Goal: Check status: Check status

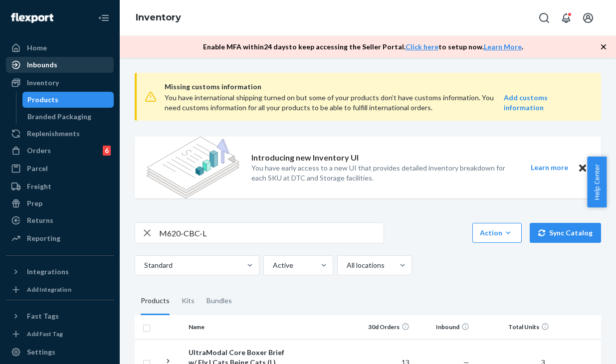
scroll to position [85, 0]
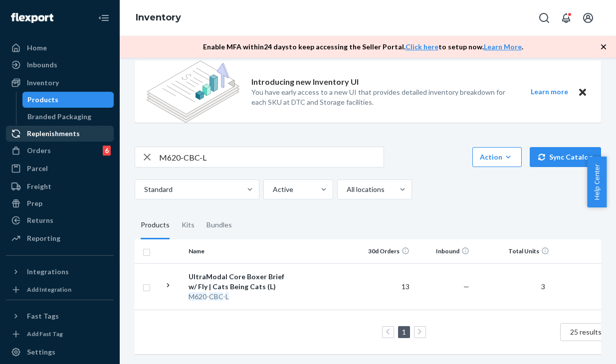
drag, startPoint x: 56, startPoint y: 151, endPoint x: 98, endPoint y: 129, distance: 47.7
click at [56, 151] on div "Orders 6" at bounding box center [60, 151] width 106 height 14
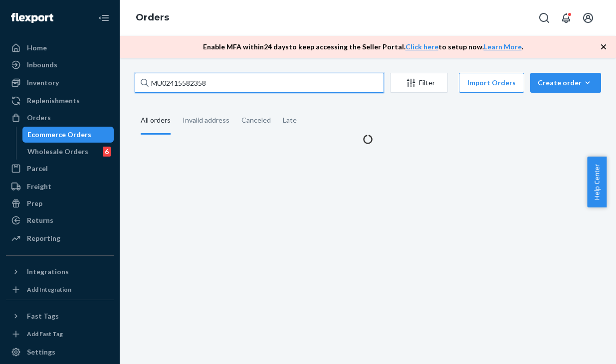
click at [205, 90] on input "MU02415582358" at bounding box center [259, 83] width 249 height 20
drag, startPoint x: 219, startPoint y: 85, endPoint x: 99, endPoint y: 83, distance: 120.7
click at [99, 83] on div "Home Inbounds Shipping Plans Problems Inventory Products Branded Packaging Repl…" at bounding box center [308, 182] width 616 height 364
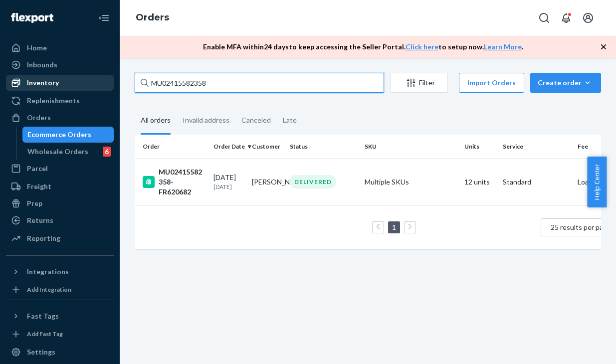
paste input "52246"
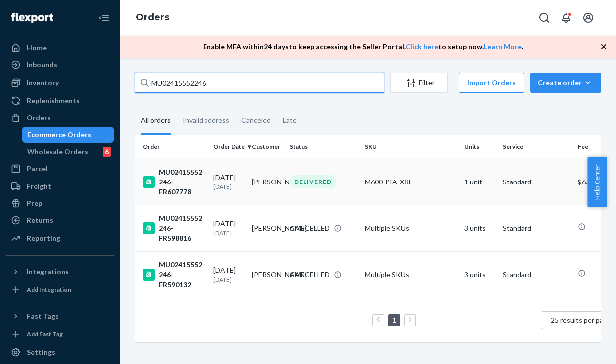
type input "MU02415552246"
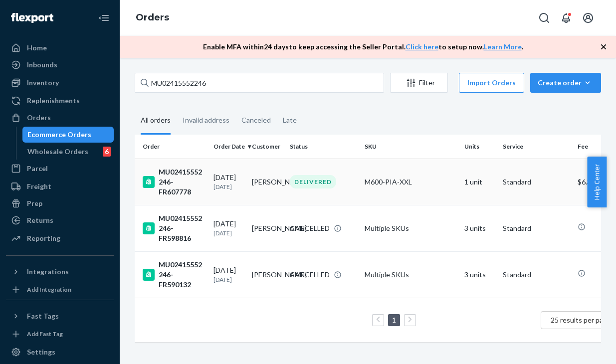
click at [287, 161] on td "DELIVERED" at bounding box center [323, 182] width 75 height 46
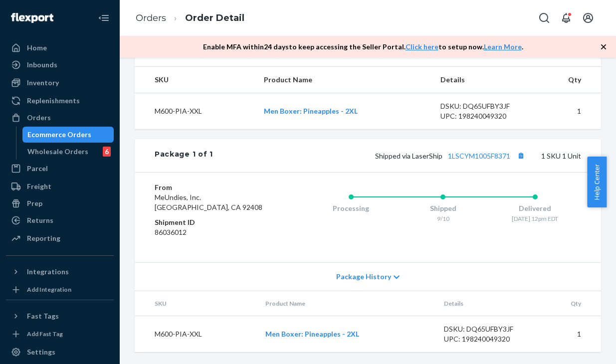
scroll to position [355, 0]
click at [139, 19] on link "Orders" at bounding box center [151, 17] width 30 height 11
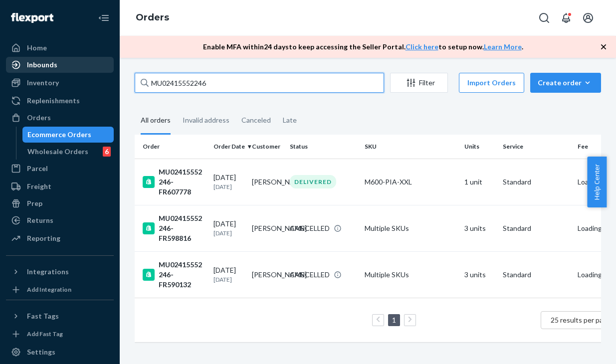
drag, startPoint x: 230, startPoint y: 75, endPoint x: 80, endPoint y: 62, distance: 150.1
click at [80, 62] on div "Home Inbounds Shipping Plans Problems Inventory Products Branded Packaging Repl…" at bounding box center [308, 182] width 616 height 364
paste input "82123"
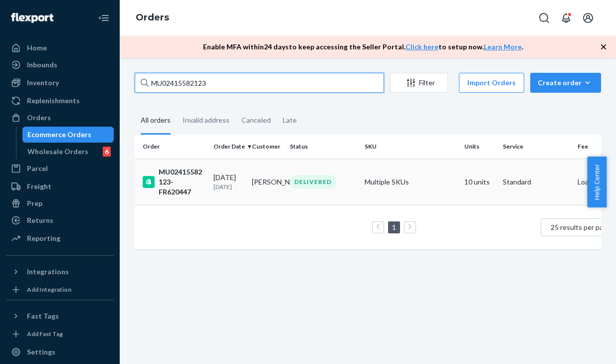
type input "MU02415582123"
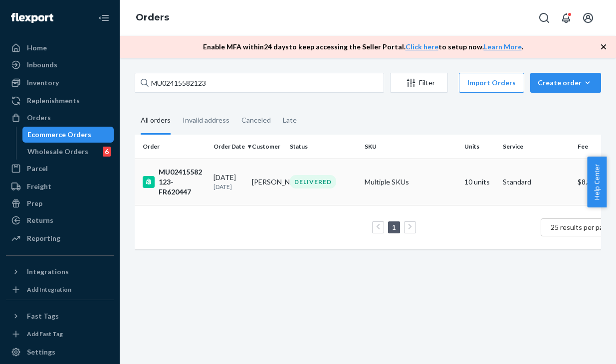
click at [314, 186] on div "DELIVERED" at bounding box center [313, 181] width 46 height 13
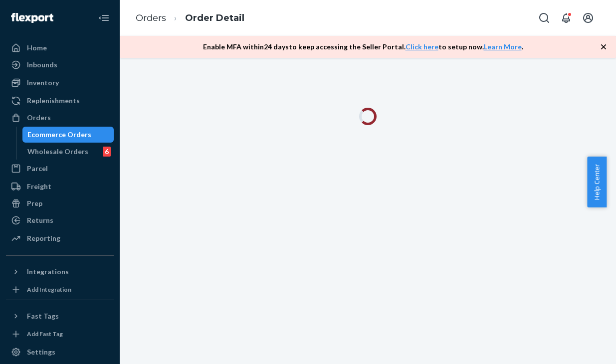
click at [496, 166] on div at bounding box center [368, 211] width 496 height 306
click at [486, 34] on div "Orders Order Detail" at bounding box center [368, 18] width 496 height 36
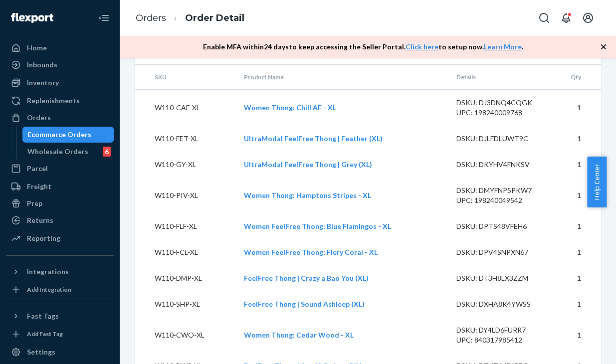
scroll to position [861, 0]
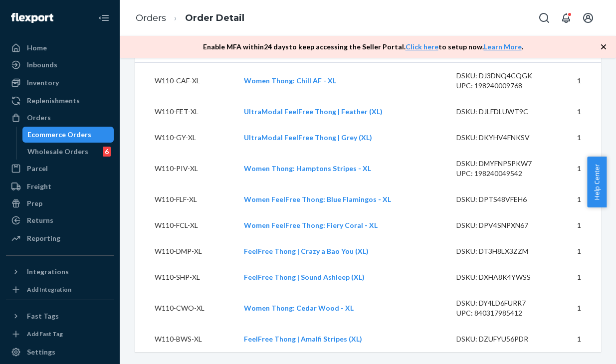
click at [172, 20] on li "Order Detail" at bounding box center [205, 17] width 78 height 13
click at [155, 20] on link "Orders" at bounding box center [151, 17] width 30 height 11
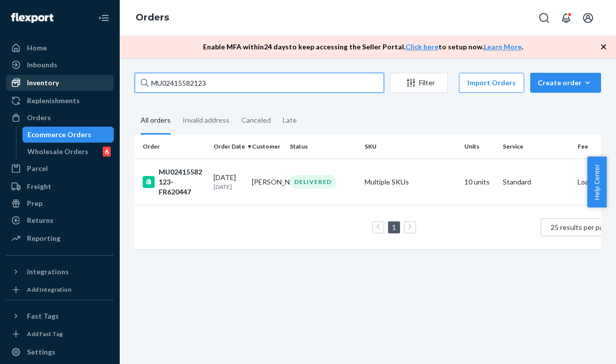
drag, startPoint x: 221, startPoint y: 81, endPoint x: 102, endPoint y: 81, distance: 119.2
click at [102, 81] on div "Home Inbounds Shipping Plans Problems Inventory Products Branded Packaging Repl…" at bounding box center [308, 182] width 616 height 364
paste input "[EMAIL_ADDRESS][DOMAIN_NAME]"
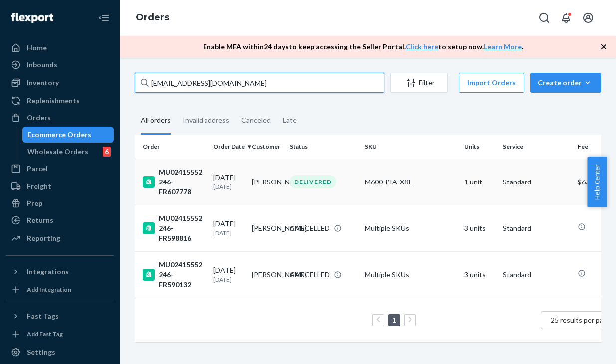
type input "[EMAIL_ADDRESS][DOMAIN_NAME]"
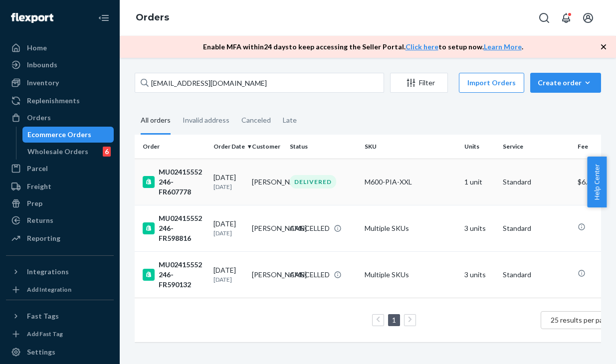
click at [233, 173] on div "[DATE] [DATE]" at bounding box center [228, 182] width 30 height 18
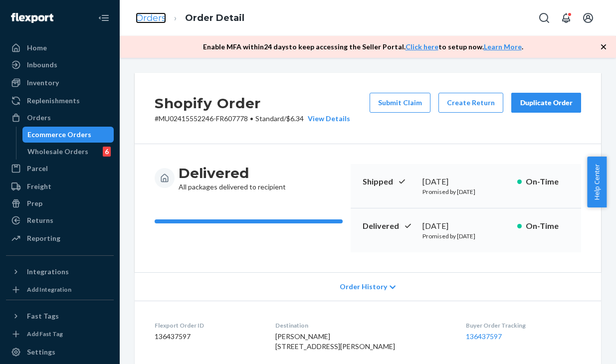
click at [148, 20] on link "Orders" at bounding box center [151, 17] width 30 height 11
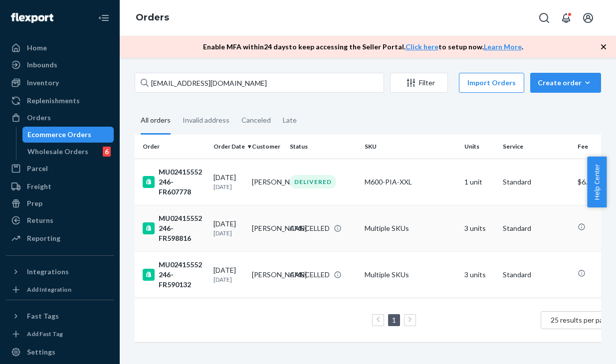
click at [257, 222] on td "[PERSON_NAME]" at bounding box center [267, 228] width 38 height 46
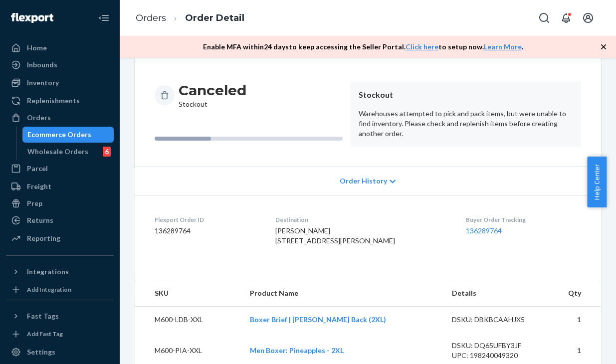
scroll to position [145, 0]
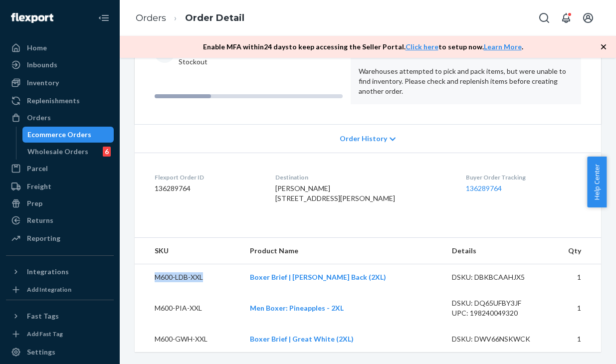
drag, startPoint x: 222, startPoint y: 274, endPoint x: 150, endPoint y: 271, distance: 72.4
click at [150, 271] on td "M600-LDB-XXL" at bounding box center [188, 277] width 107 height 26
copy td "M600-LDB-XXL"
drag, startPoint x: 218, startPoint y: 343, endPoint x: 151, endPoint y: 340, distance: 67.4
click at [151, 340] on td "M600-GWH-XXL" at bounding box center [188, 339] width 107 height 26
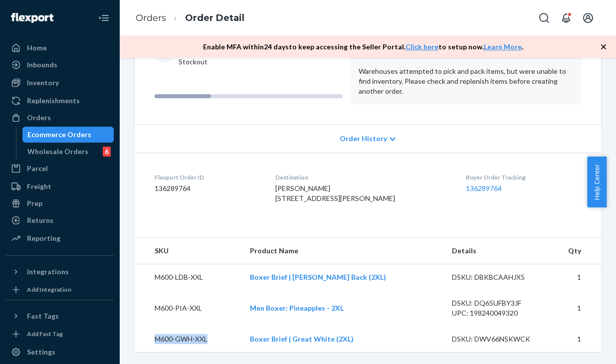
copy td "M600-GWH-XXL"
click at [75, 85] on div "Inventory" at bounding box center [60, 83] width 106 height 14
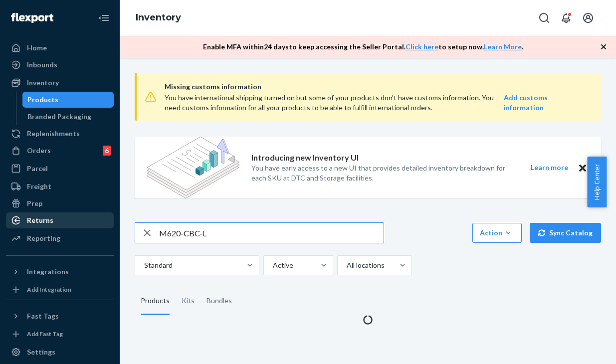
drag, startPoint x: 220, startPoint y: 234, endPoint x: 60, endPoint y: 213, distance: 161.4
click at [60, 213] on div "Home Inbounds Shipping Plans Problems Inventory Products Branded Packaging Repl…" at bounding box center [308, 182] width 616 height 364
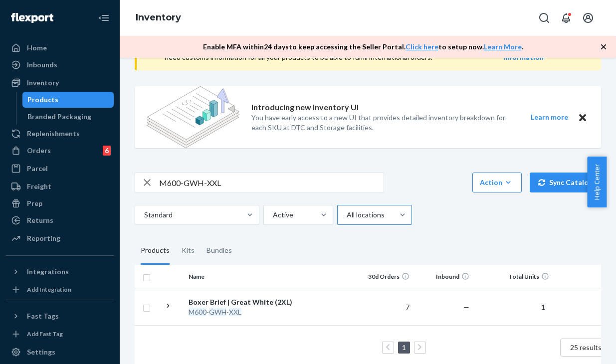
scroll to position [75, 0]
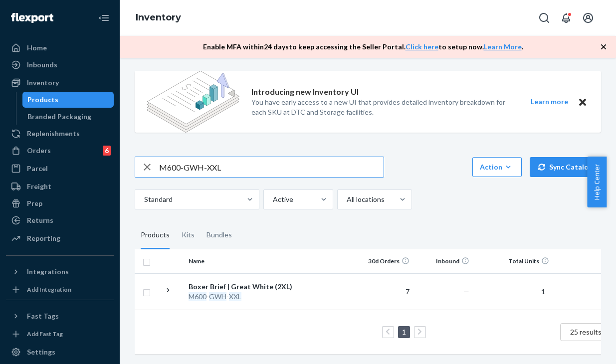
drag, startPoint x: 283, startPoint y: 168, endPoint x: 119, endPoint y: 153, distance: 164.3
click at [119, 153] on div "Home Inbounds Shipping Plans Problems Inventory Products Branded Packaging Repl…" at bounding box center [308, 182] width 616 height 364
paste input "LDB"
type input "M600-LDB-XXL"
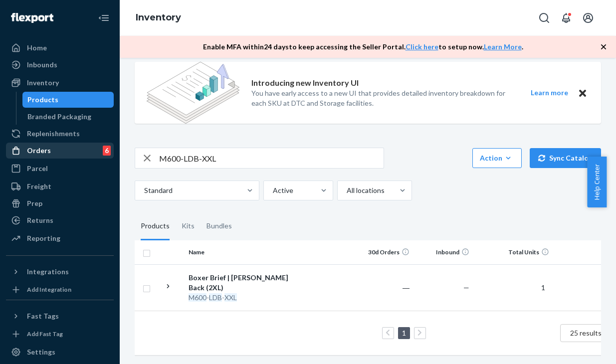
click at [64, 146] on div "Orders 6" at bounding box center [60, 151] width 106 height 14
